Goal: Transaction & Acquisition: Obtain resource

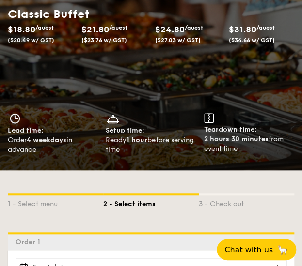
scroll to position [145, 0]
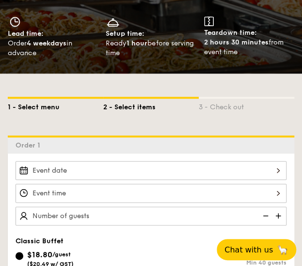
click at [44, 107] on div "1 - Select menu" at bounding box center [55, 106] width 95 height 14
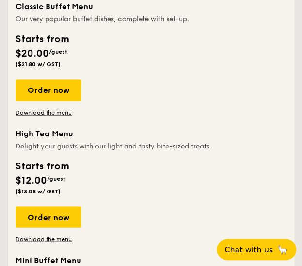
scroll to position [339, 0]
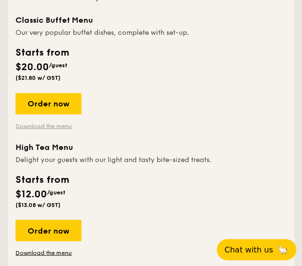
click at [52, 124] on link "Download the menu" at bounding box center [48, 126] width 66 height 8
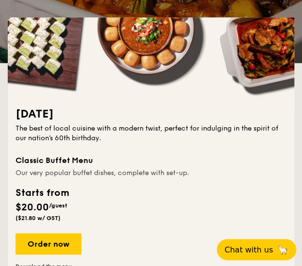
scroll to position [242, 0]
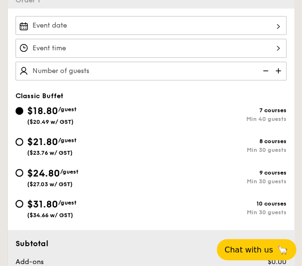
scroll to position [242, 0]
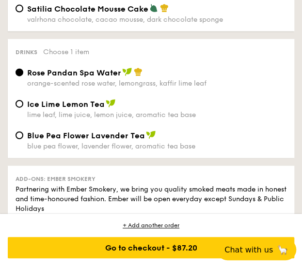
scroll to position [1405, 0]
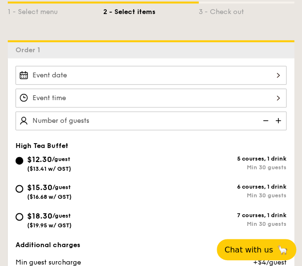
scroll to position [339, 0]
